Goal: Transaction & Acquisition: Purchase product/service

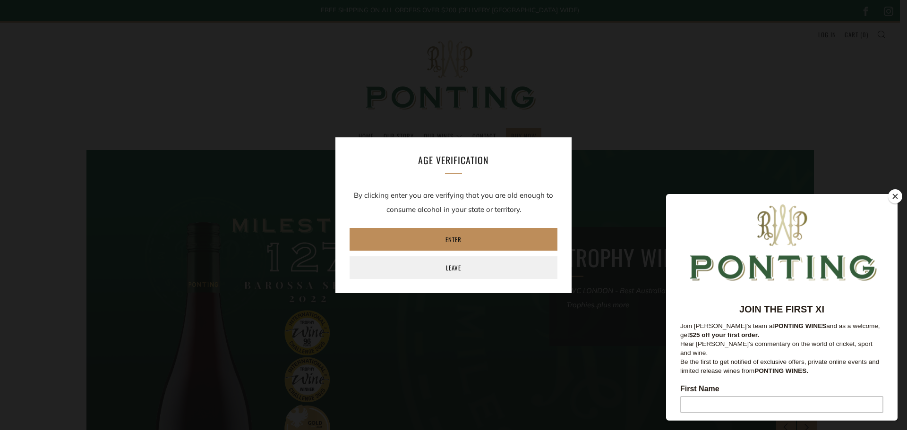
click at [481, 244] on link "Enter" at bounding box center [453, 239] width 208 height 23
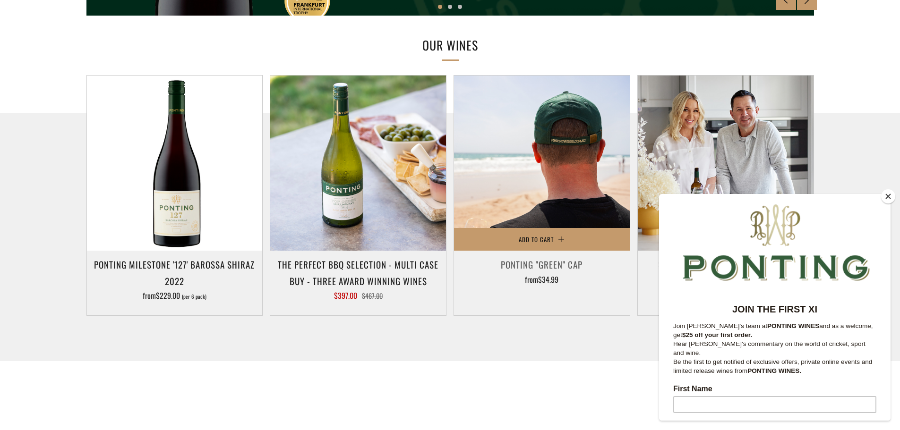
scroll to position [472, 0]
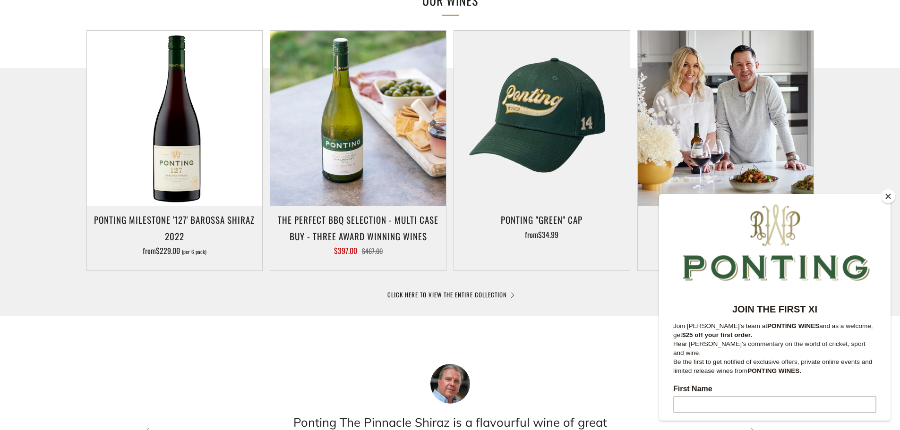
click at [889, 196] on button "Close" at bounding box center [888, 196] width 14 height 14
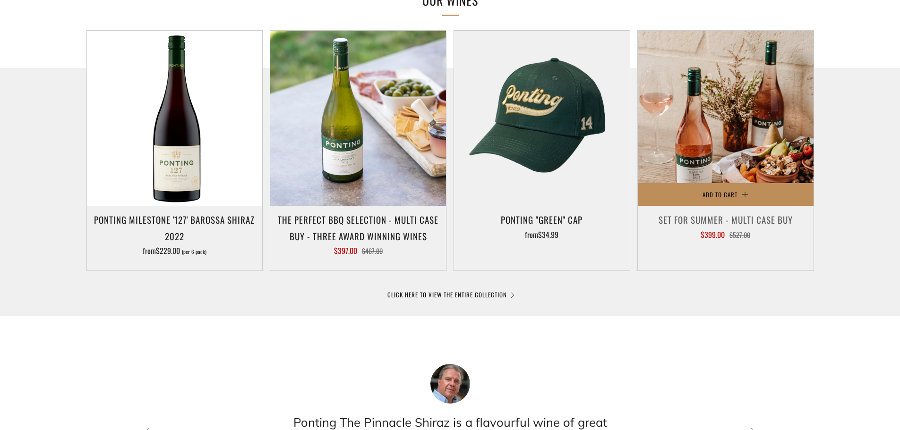
click at [755, 188] on button "Add to Cart" at bounding box center [726, 194] width 176 height 23
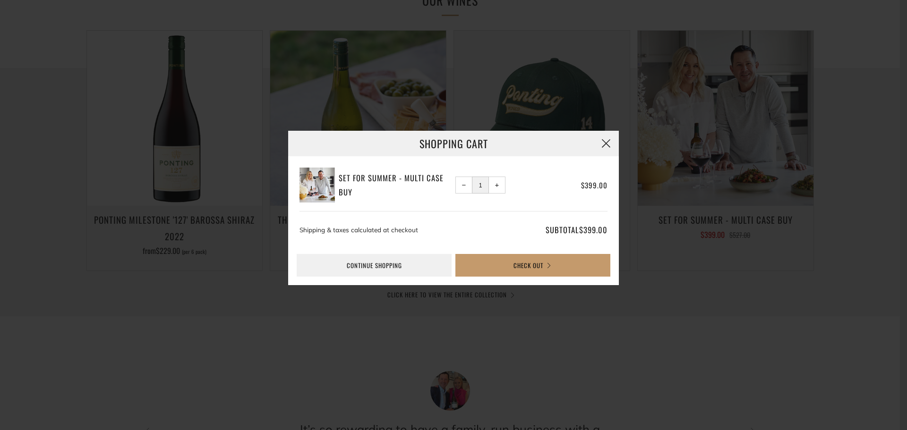
click at [604, 148] on button "button" at bounding box center [606, 144] width 26 height 26
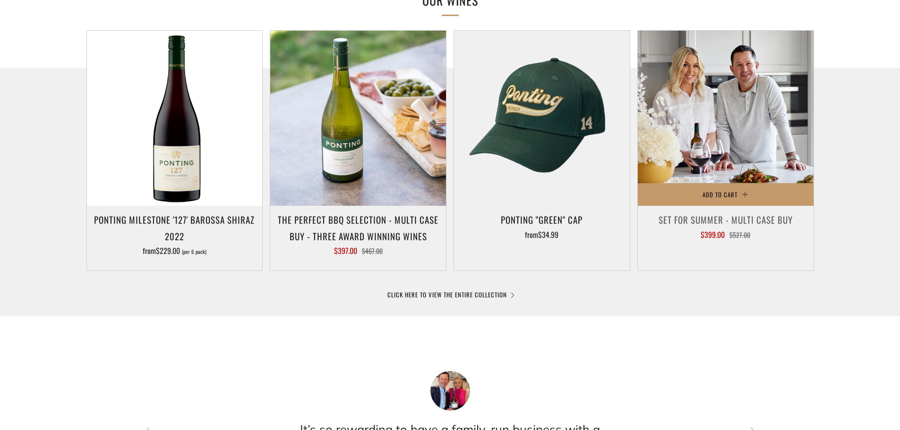
click at [699, 220] on h3 "Set For Summer - Multi Case Buy" at bounding box center [725, 220] width 166 height 16
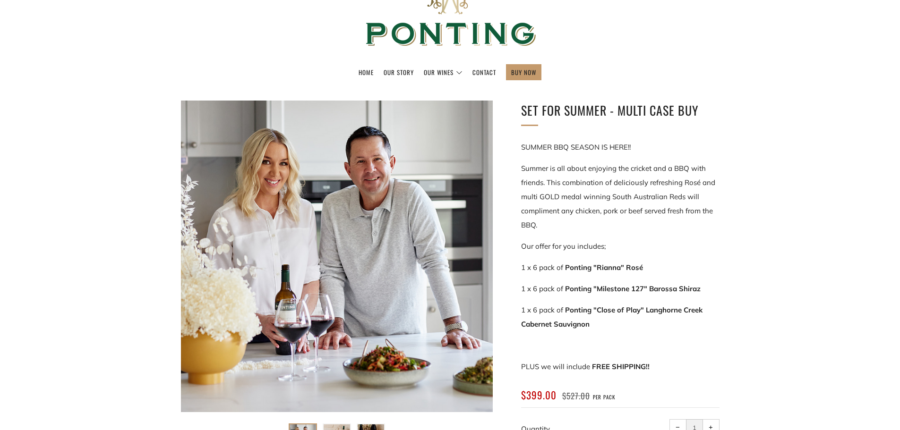
scroll to position [47, 0]
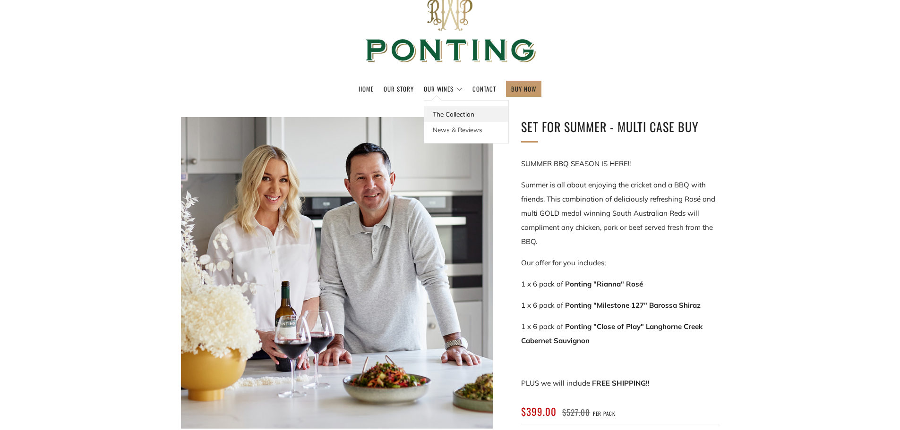
click at [450, 111] on link "The Collection" at bounding box center [466, 114] width 84 height 16
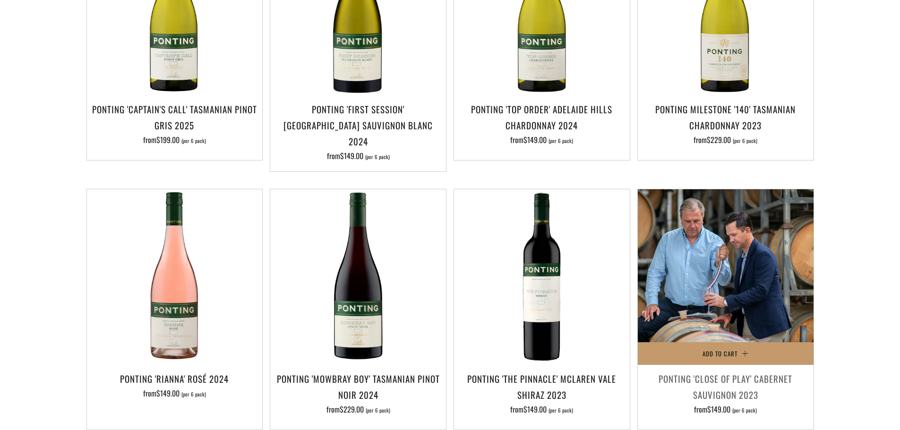
scroll to position [425, 0]
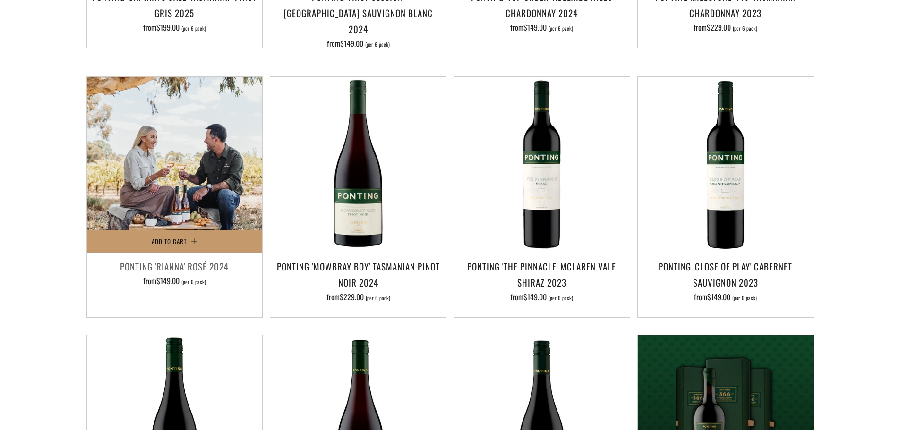
click at [180, 192] on img at bounding box center [175, 165] width 176 height 176
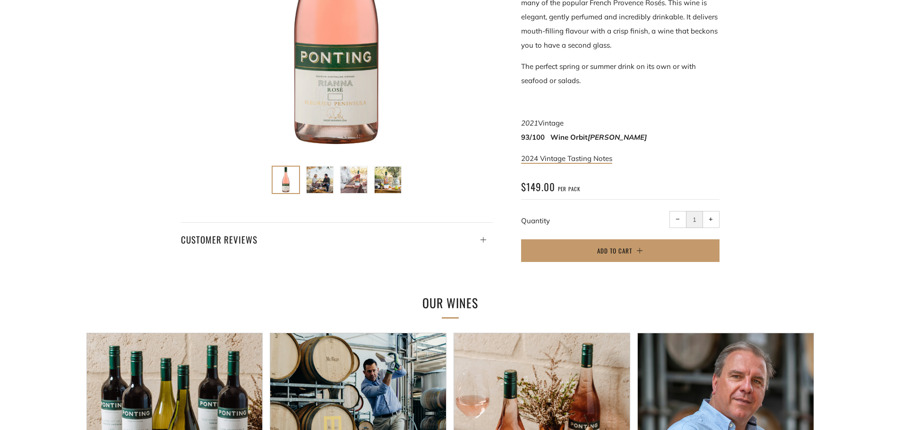
scroll to position [189, 0]
